Goal: Information Seeking & Learning: Learn about a topic

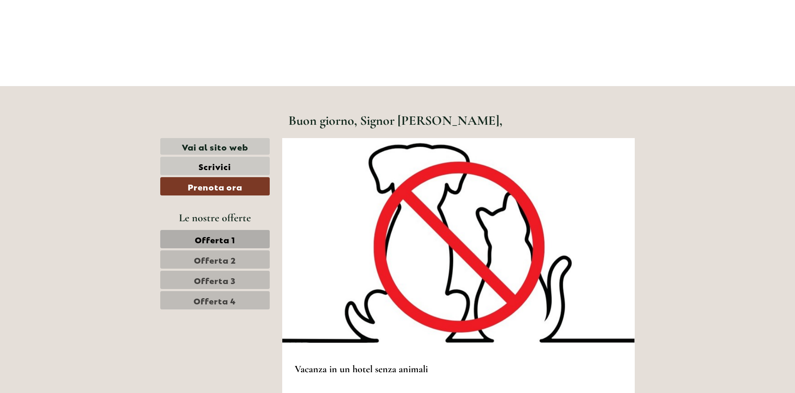
scroll to position [291, 0]
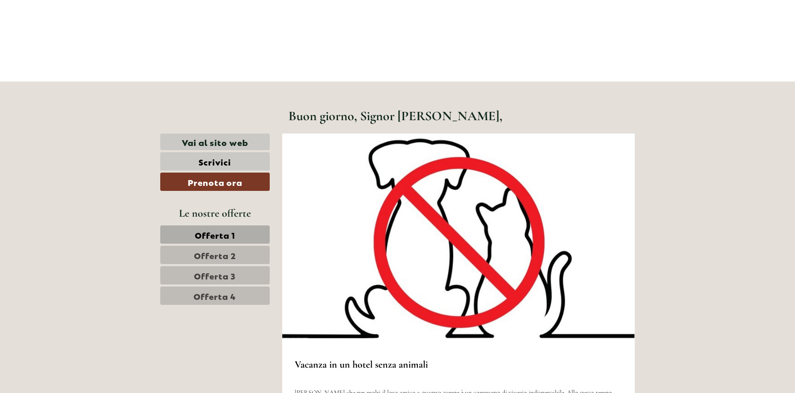
click at [199, 233] on span "Offerta 1" at bounding box center [215, 235] width 40 height 12
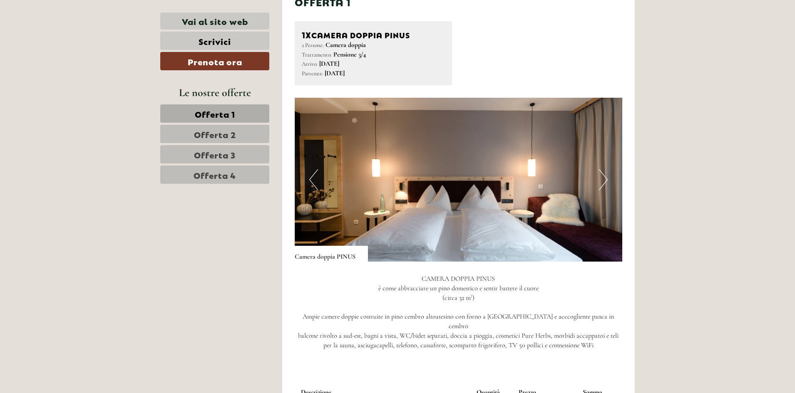
scroll to position [1472, 0]
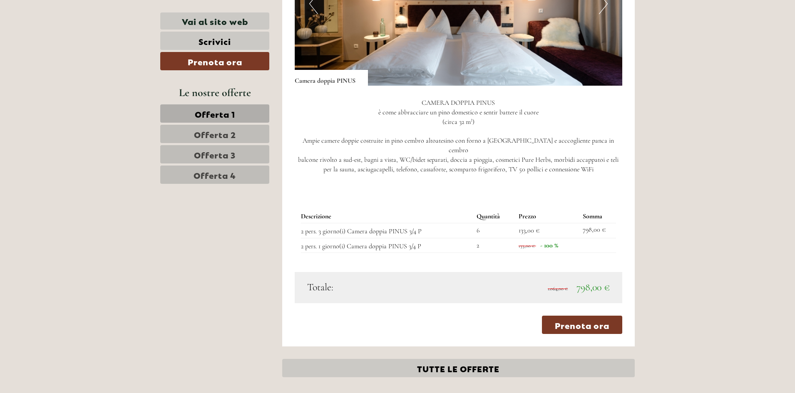
click at [222, 135] on span "Offerta 2" at bounding box center [215, 134] width 42 height 12
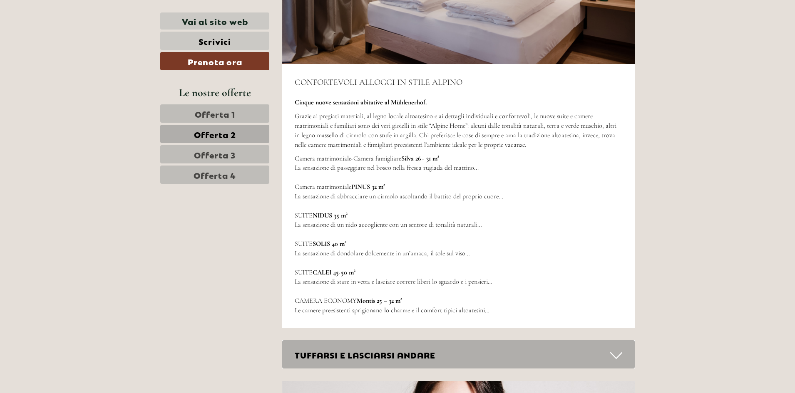
scroll to position [2097, 0]
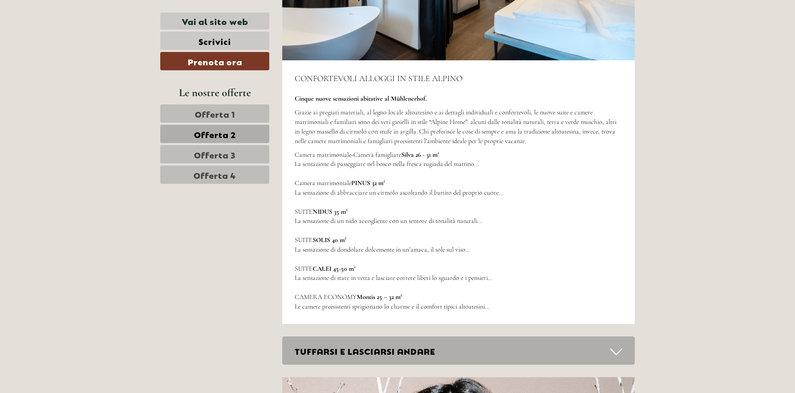
click at [223, 152] on span "Offerta 3" at bounding box center [215, 155] width 42 height 12
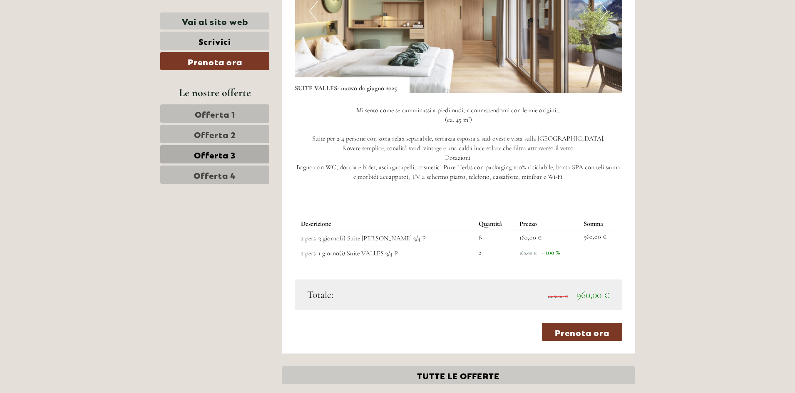
scroll to position [1514, 0]
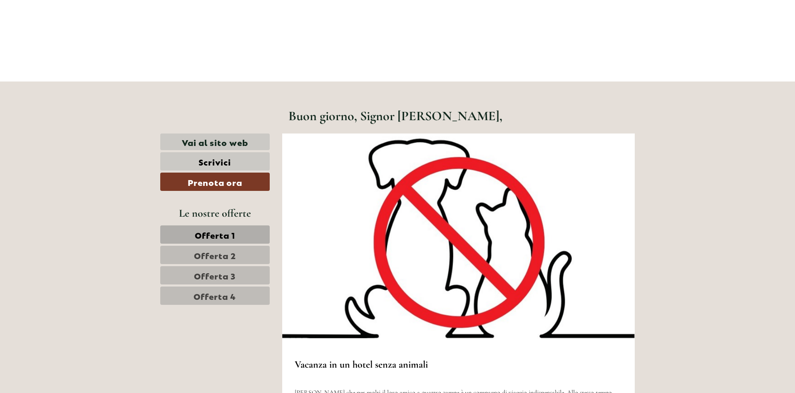
click at [241, 232] on link "Offerta 1" at bounding box center [214, 235] width 109 height 18
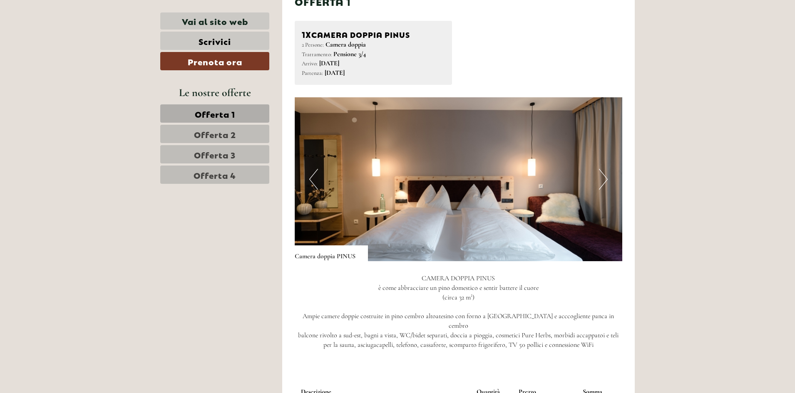
scroll to position [1471, 0]
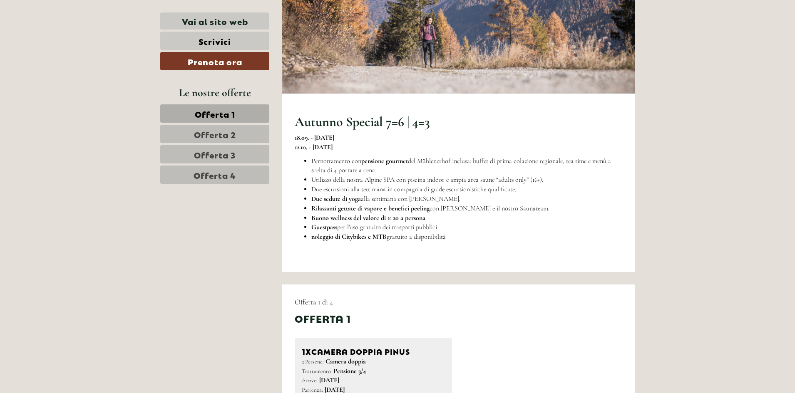
scroll to position [1041, 0]
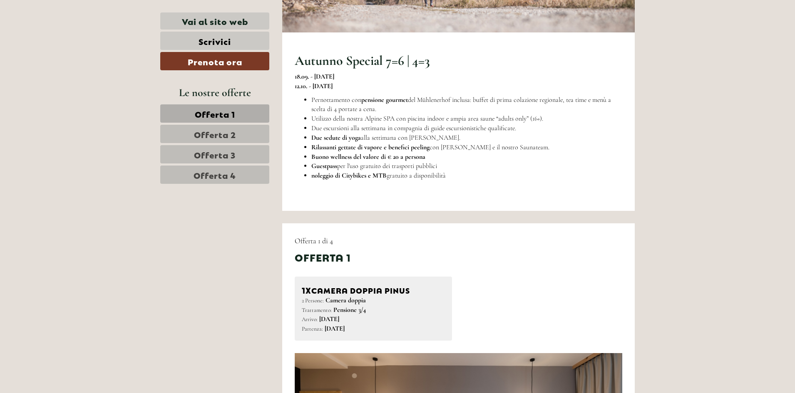
click at [207, 117] on span "Offerta 1" at bounding box center [215, 114] width 40 height 12
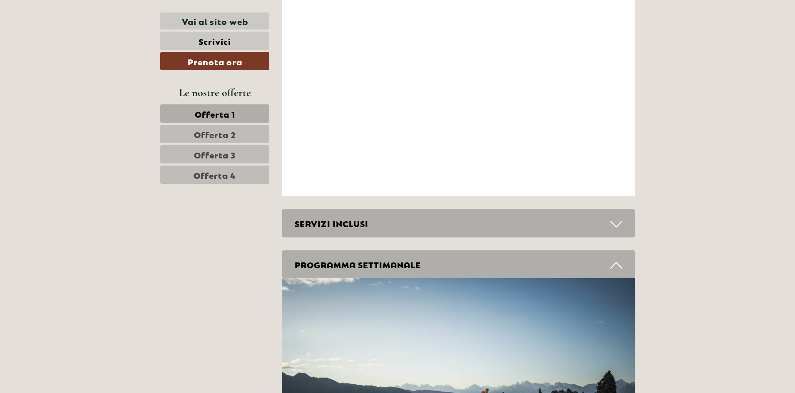
scroll to position [2731, 0]
click at [339, 213] on div "SERVIZI INCLUSI" at bounding box center [458, 224] width 353 height 29
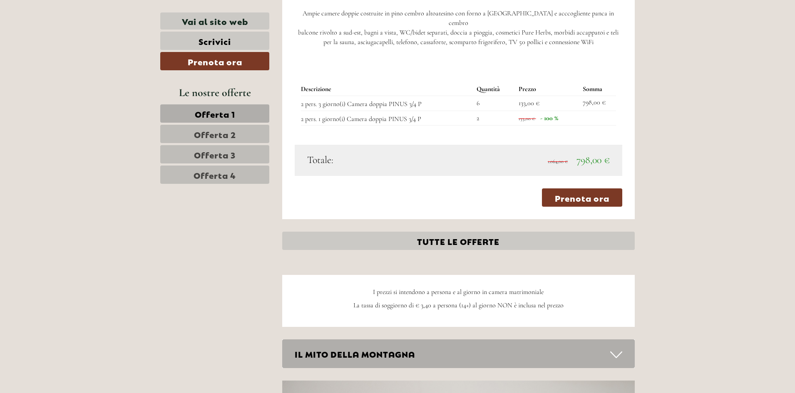
scroll to position [1482, 0]
